Goal: Task Accomplishment & Management: Manage account settings

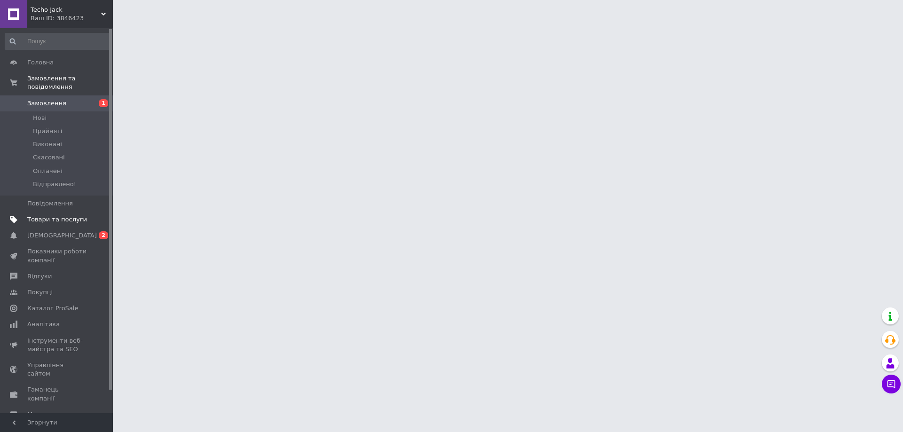
click at [58, 219] on link "Товари та послуги" at bounding box center [58, 220] width 116 height 16
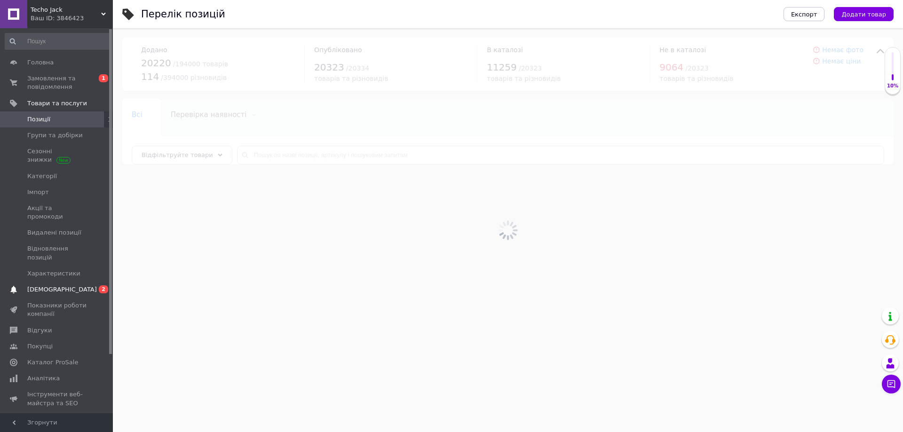
click at [65, 285] on span "[DEMOGRAPHIC_DATA]" at bounding box center [57, 289] width 60 height 8
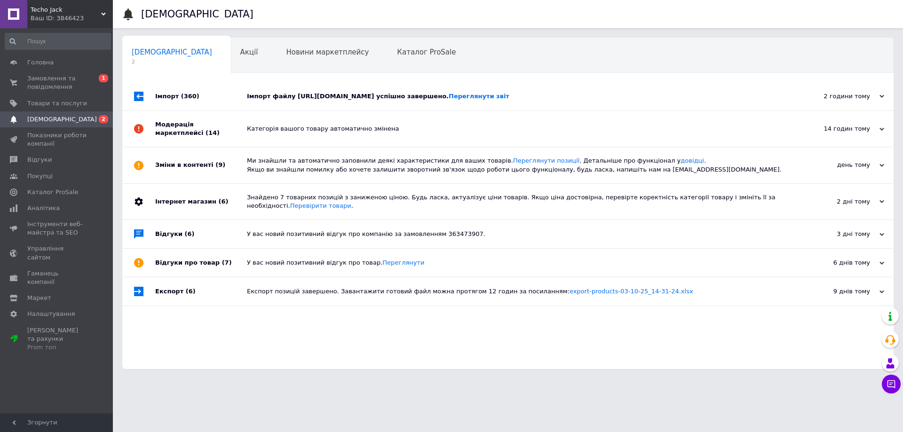
click at [322, 108] on div "Імпорт файлу [URL][DOMAIN_NAME] успішно завершено. Переглянути звіт" at bounding box center [518, 96] width 543 height 28
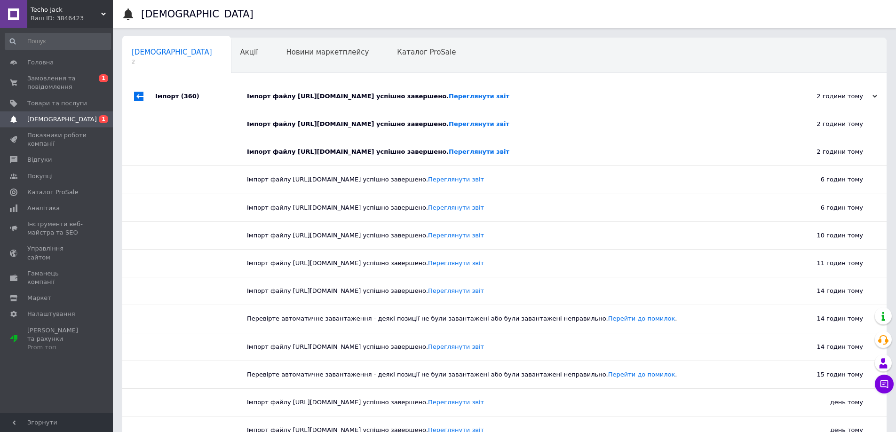
click at [317, 99] on div "Імпорт файлу [URL][DOMAIN_NAME] успішно завершено. Переглянути звіт" at bounding box center [515, 96] width 536 height 8
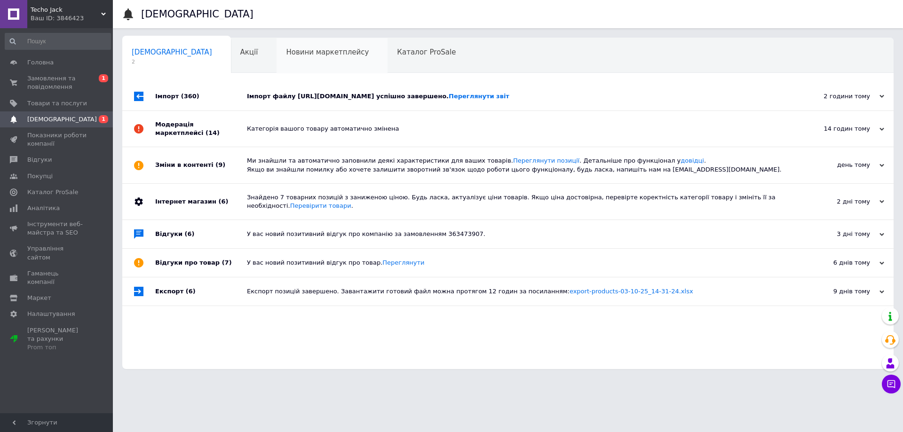
click at [286, 53] on span "Новини маркетплейсу" at bounding box center [327, 52] width 83 height 8
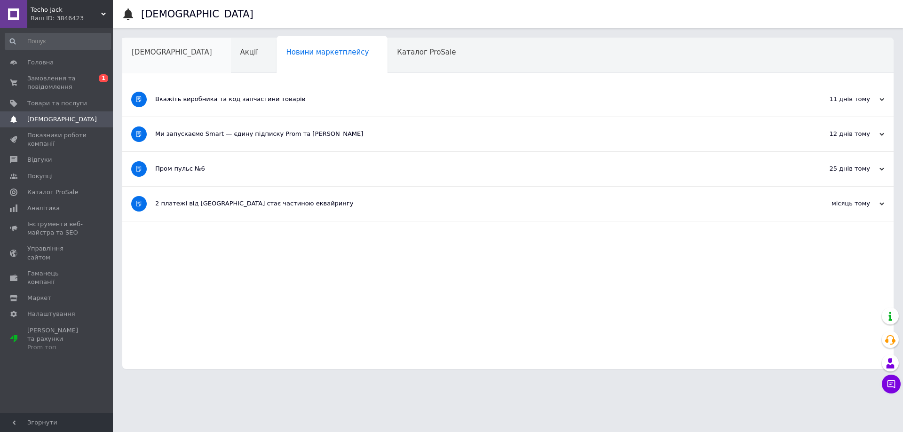
click at [163, 60] on div "[DEMOGRAPHIC_DATA]" at bounding box center [176, 56] width 109 height 36
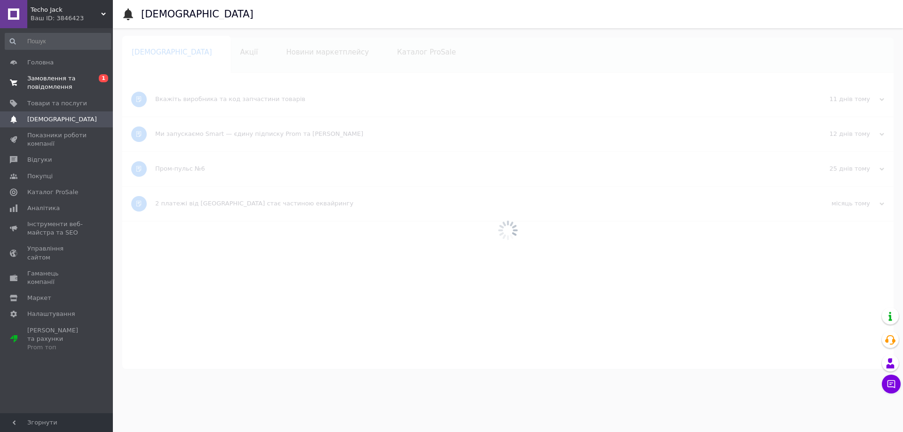
click at [57, 87] on span "Замовлення та повідомлення" at bounding box center [57, 82] width 60 height 17
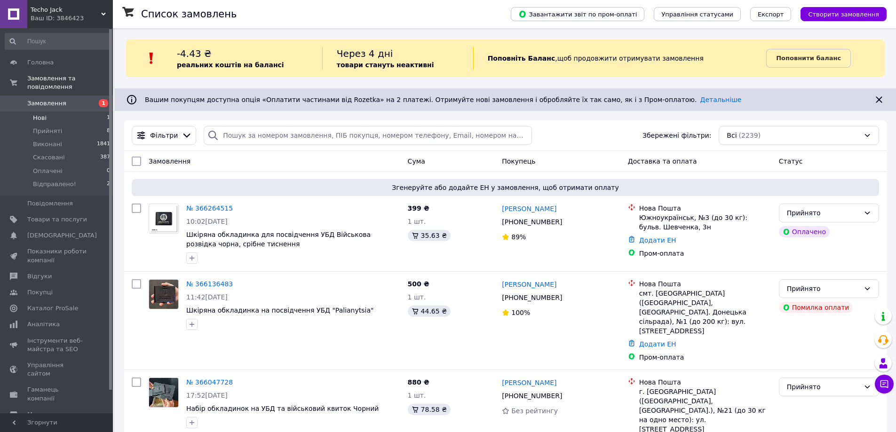
click at [93, 111] on li "Нові 1" at bounding box center [58, 117] width 116 height 13
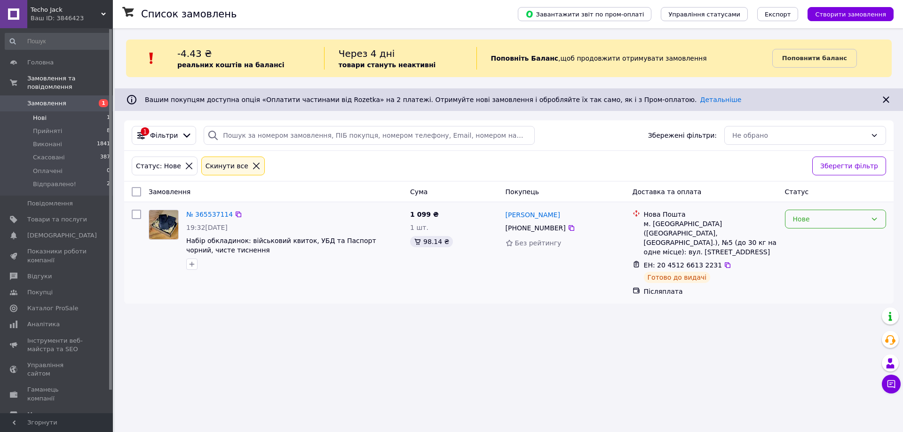
click at [808, 222] on div "Нове" at bounding box center [830, 219] width 74 height 10
click at [806, 242] on li "Прийнято" at bounding box center [835, 239] width 100 height 17
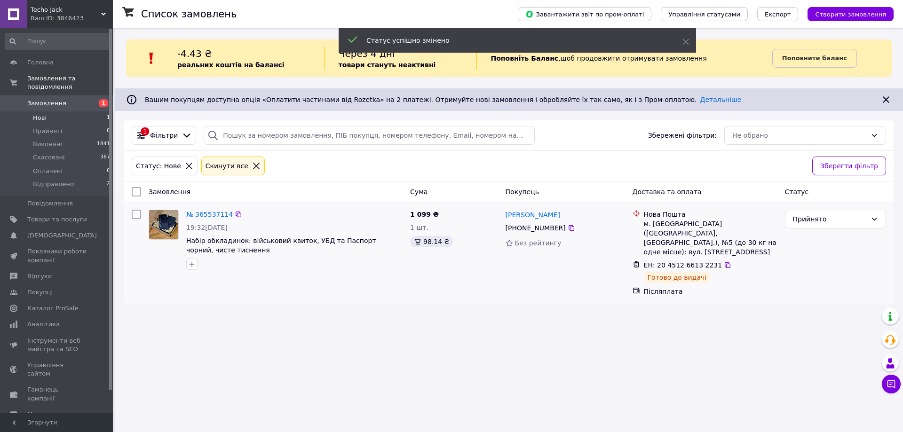
click at [407, 270] on div "1 099 ₴ 1 шт. 98.14 ₴" at bounding box center [453, 253] width 95 height 94
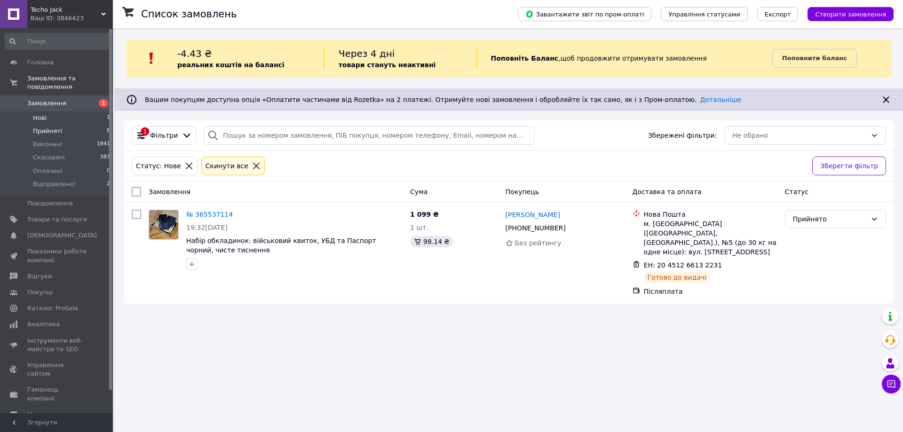
click at [96, 125] on li "Прийняті 8" at bounding box center [58, 131] width 116 height 13
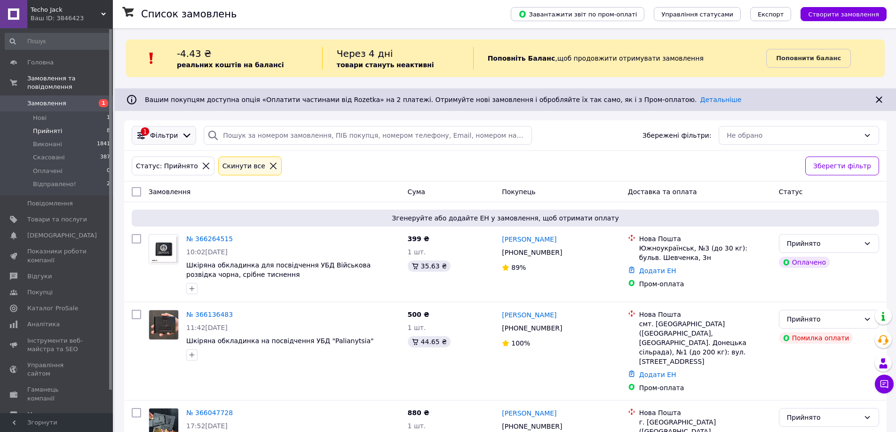
click at [146, 131] on icon at bounding box center [141, 135] width 10 height 10
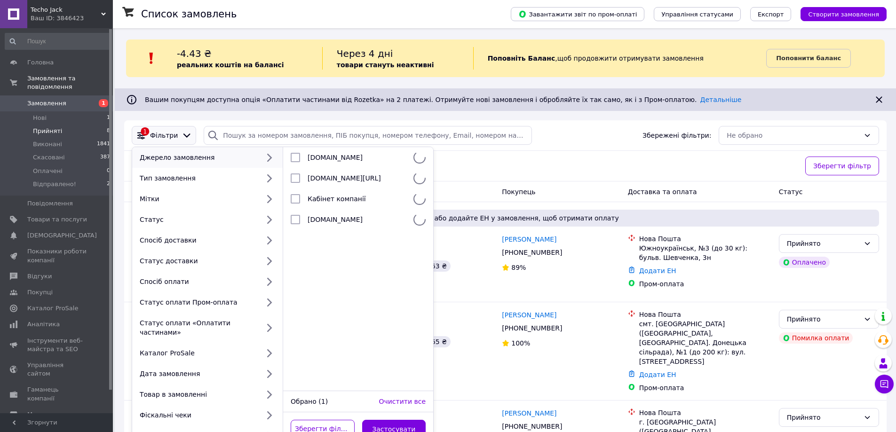
click at [153, 136] on span "Фільтри" at bounding box center [164, 135] width 28 height 9
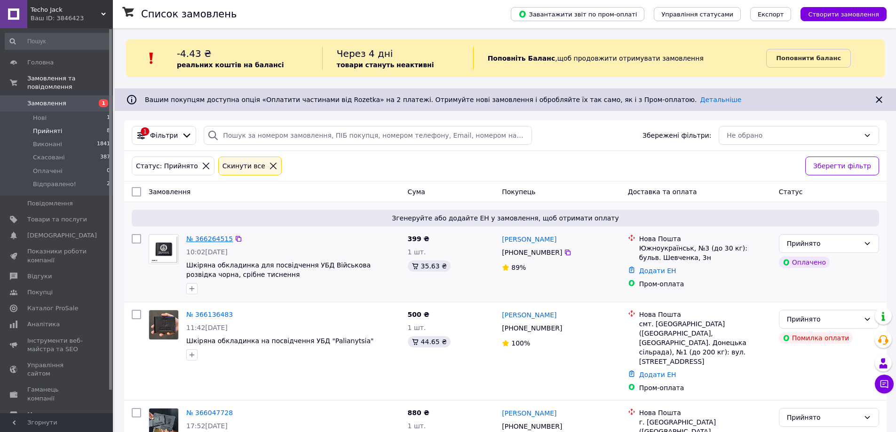
click at [210, 239] on link "№ 366264515" at bounding box center [209, 239] width 47 height 8
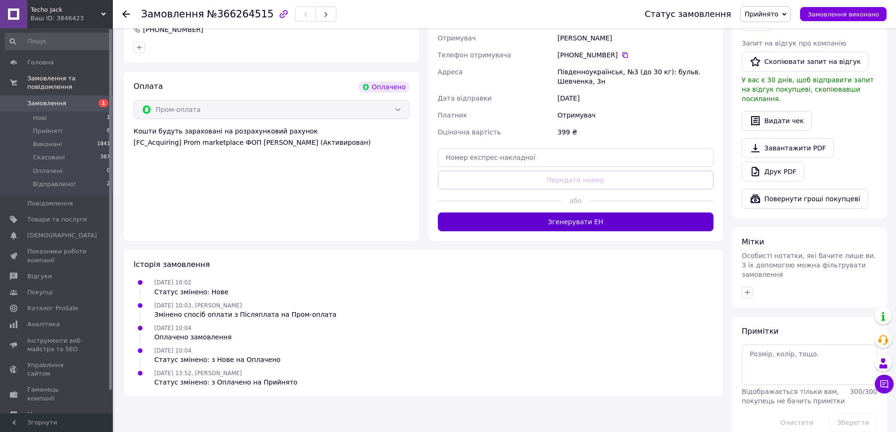
click at [575, 225] on button "Згенерувати ЕН" at bounding box center [576, 222] width 276 height 19
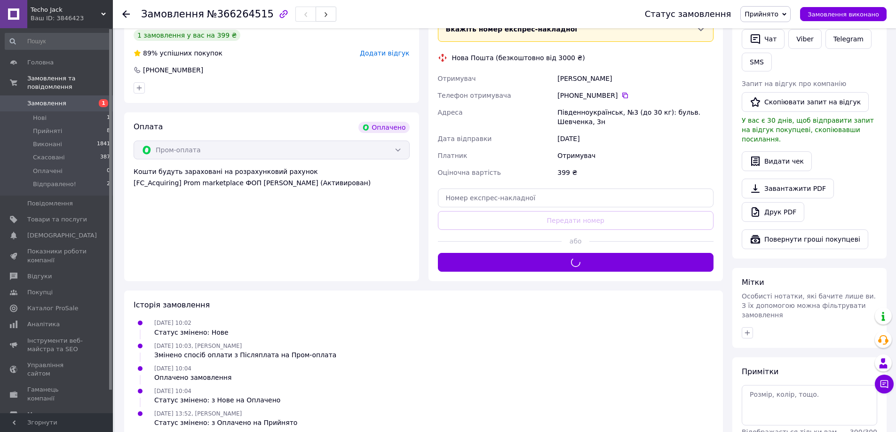
scroll to position [83, 0]
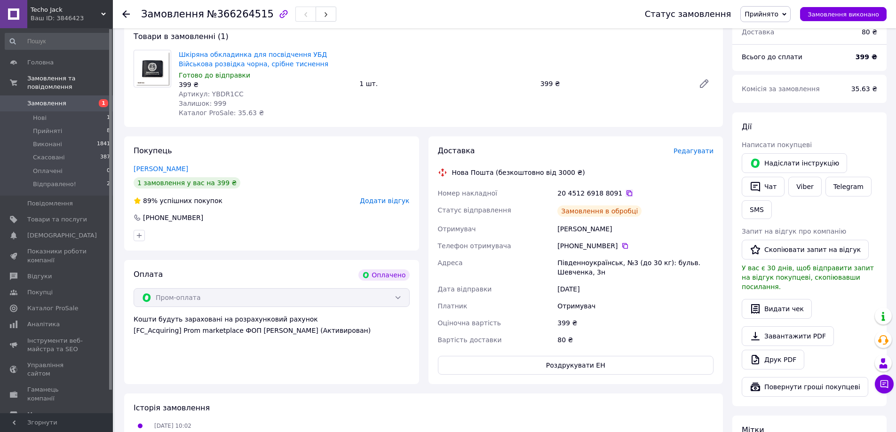
click at [626, 191] on icon at bounding box center [630, 194] width 8 height 8
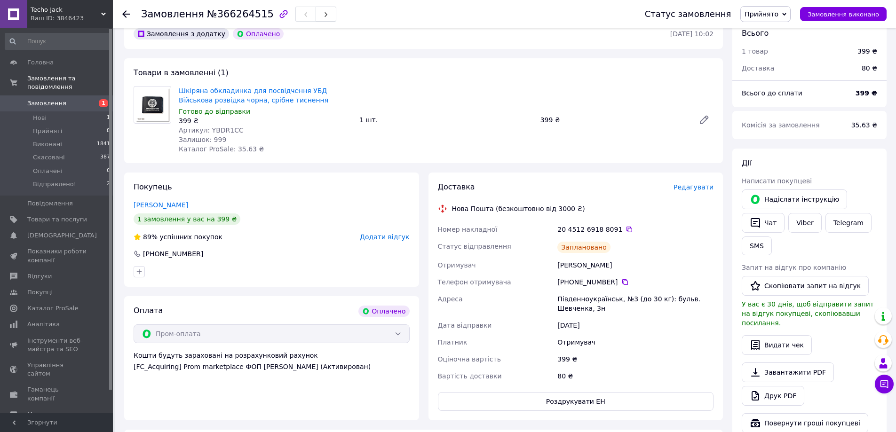
scroll to position [36, 0]
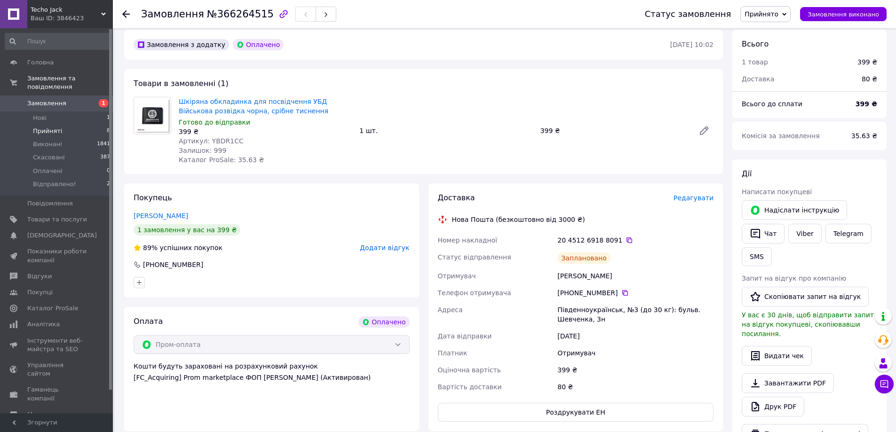
click at [78, 125] on li "Прийняті 8" at bounding box center [58, 131] width 116 height 13
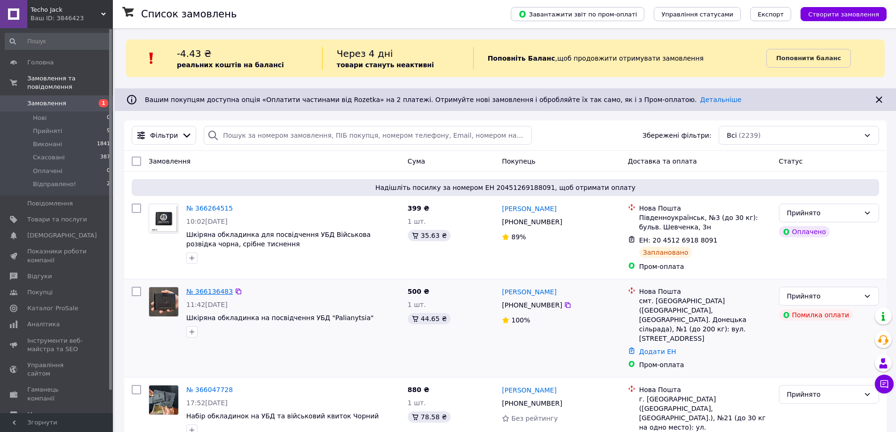
click at [210, 293] on link "№ 366136483" at bounding box center [209, 292] width 47 height 8
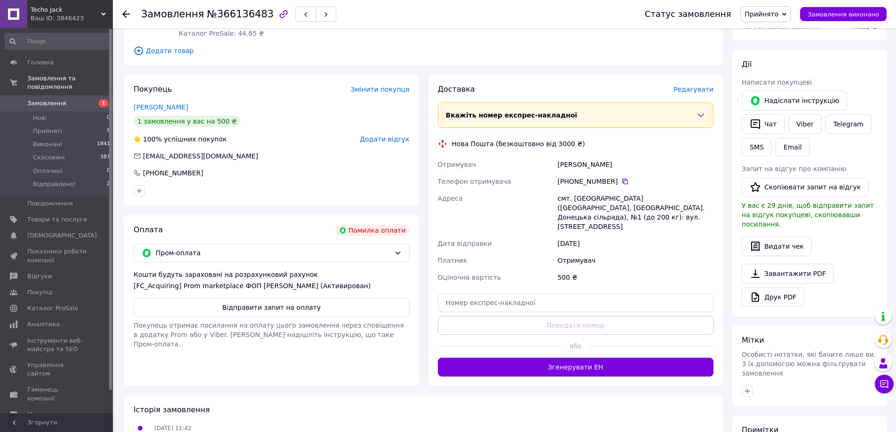
scroll to position [141, 0]
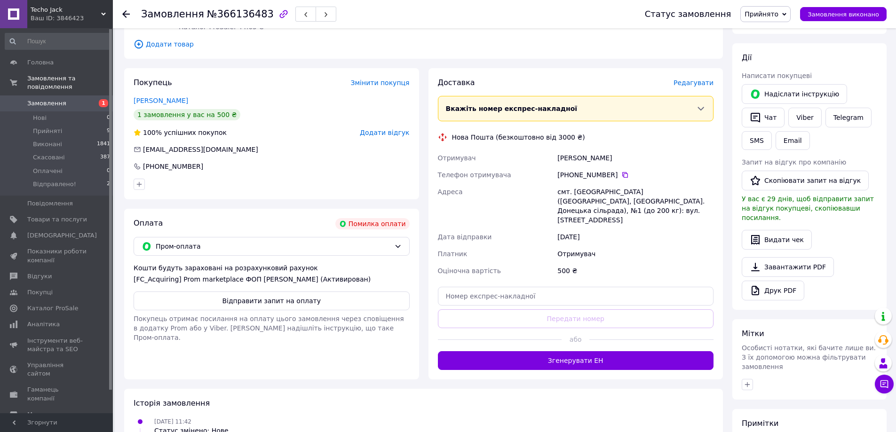
drag, startPoint x: 497, startPoint y: 261, endPoint x: 507, endPoint y: 273, distance: 16.3
click at [497, 262] on div "Доставка [PERSON_NAME] Вкажіть номер експрес-накладної Обов'язково введіть номе…" at bounding box center [576, 224] width 276 height 293
click at [507, 287] on input "text" at bounding box center [576, 296] width 276 height 19
paste input "20451269189641"
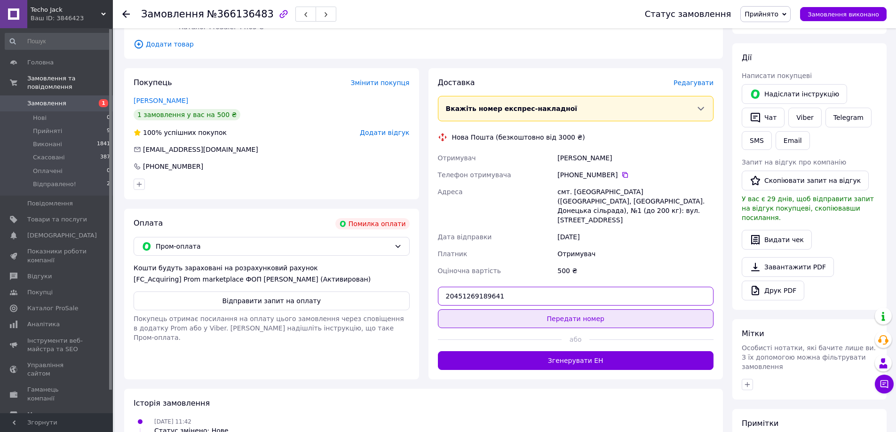
type input "20451269189641"
click at [550, 309] on button "Передати номер" at bounding box center [576, 318] width 276 height 19
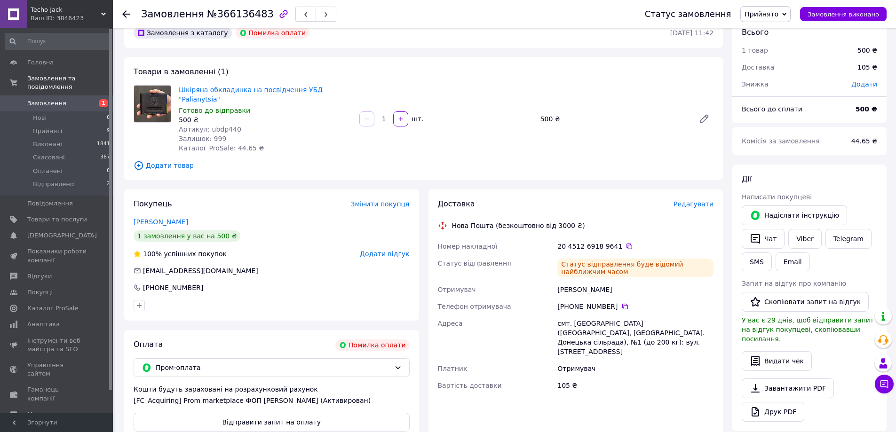
scroll to position [0, 0]
